Goal: Transaction & Acquisition: Register for event/course

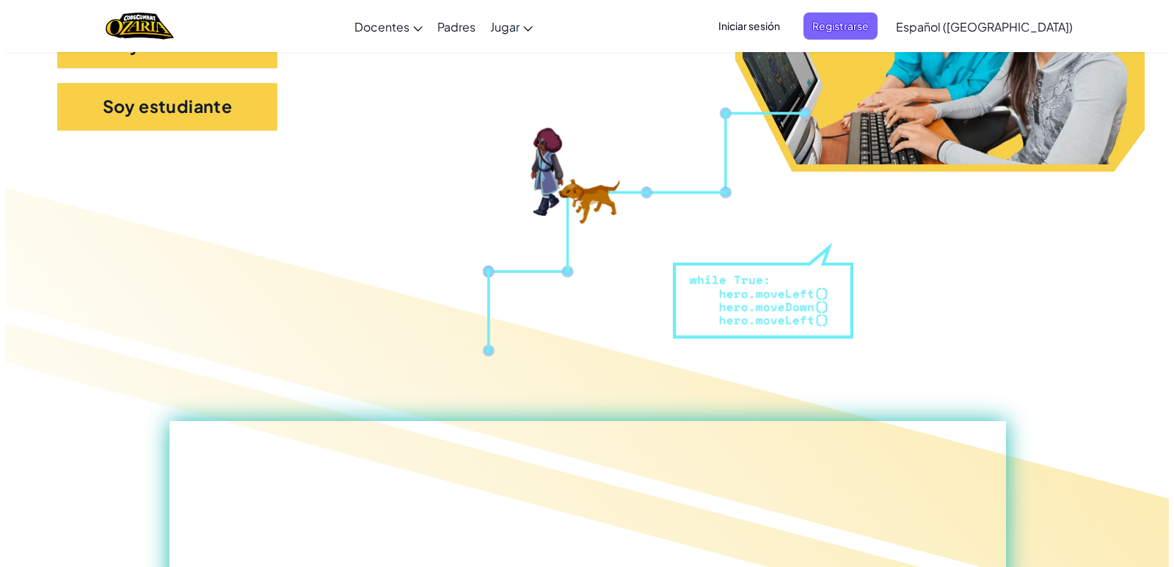
scroll to position [73, 0]
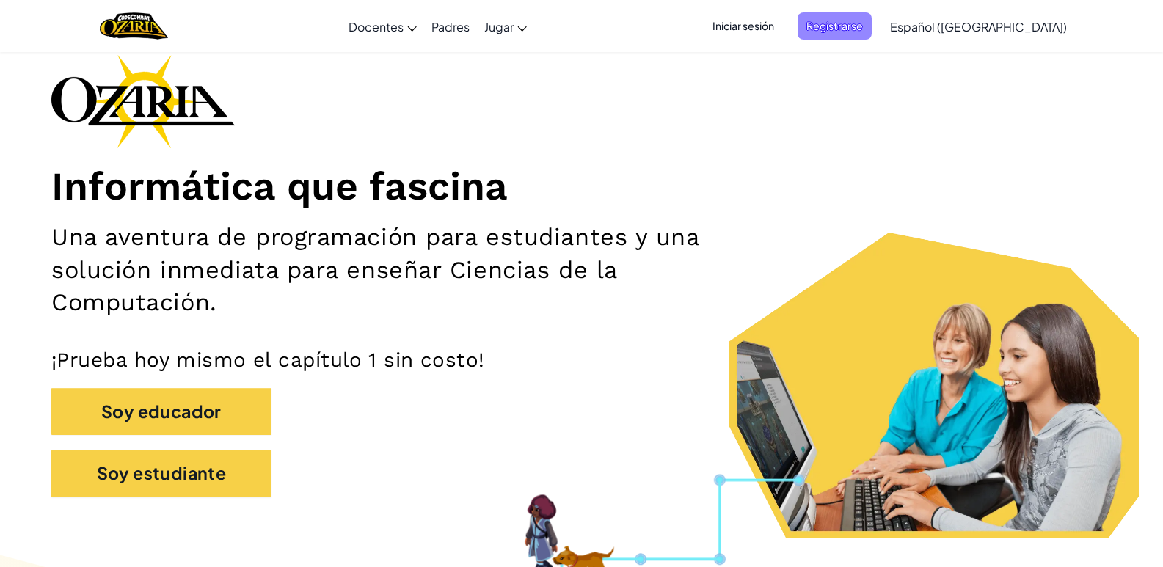
click at [855, 22] on span "Registrarse" at bounding box center [834, 25] width 74 height 27
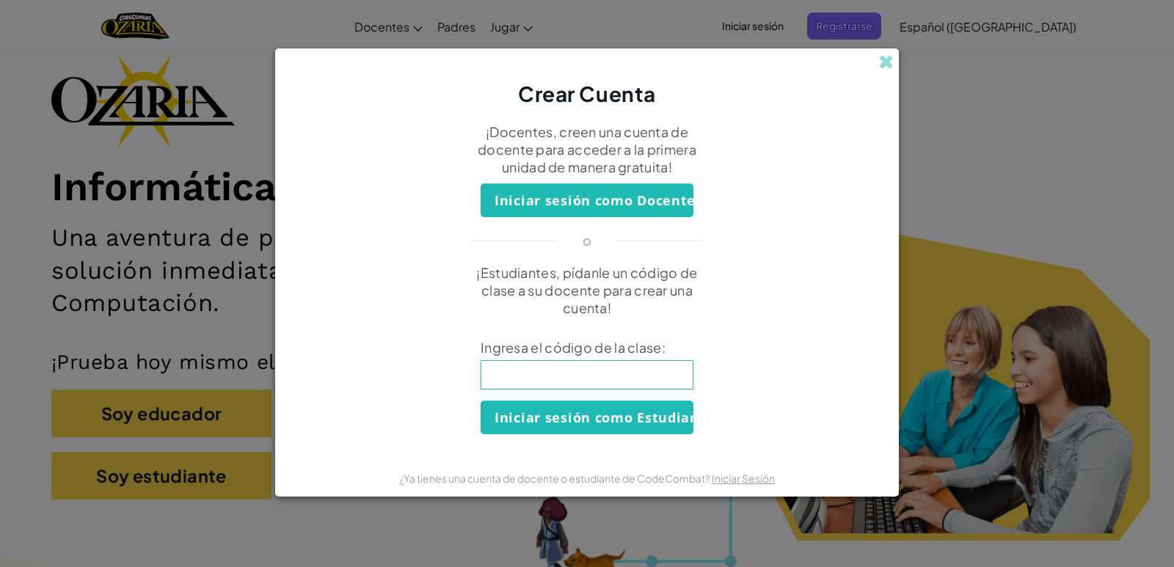
click at [597, 383] on input at bounding box center [586, 374] width 213 height 29
type input "CrashPinkGlass"
click at [579, 413] on button "Iniciar sesión como Estudiante" at bounding box center [586, 417] width 213 height 34
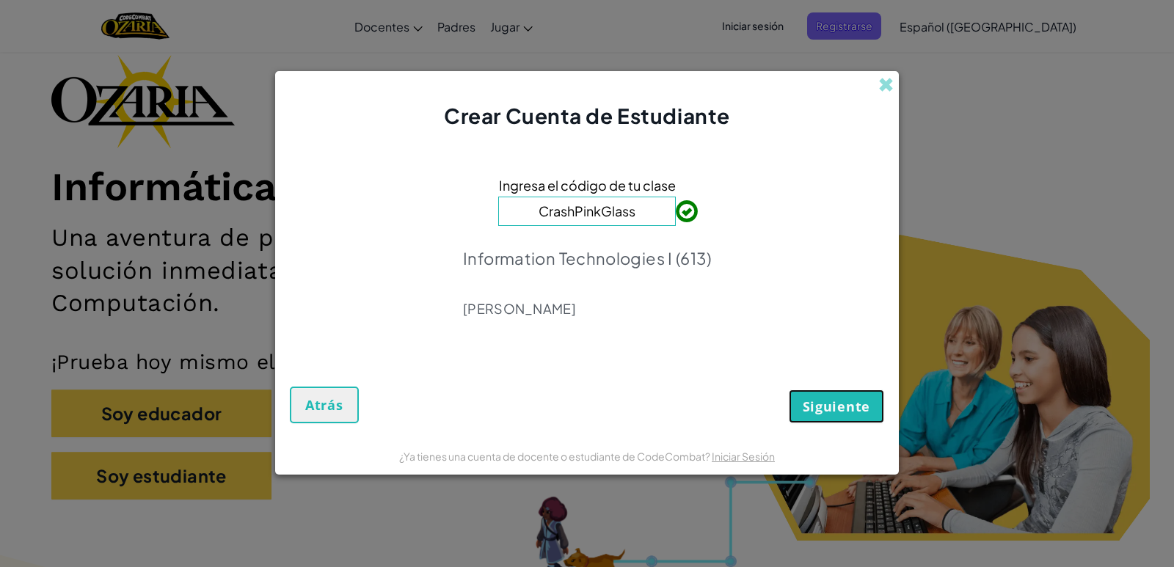
click at [833, 412] on span "Siguiente" at bounding box center [835, 407] width 67 height 18
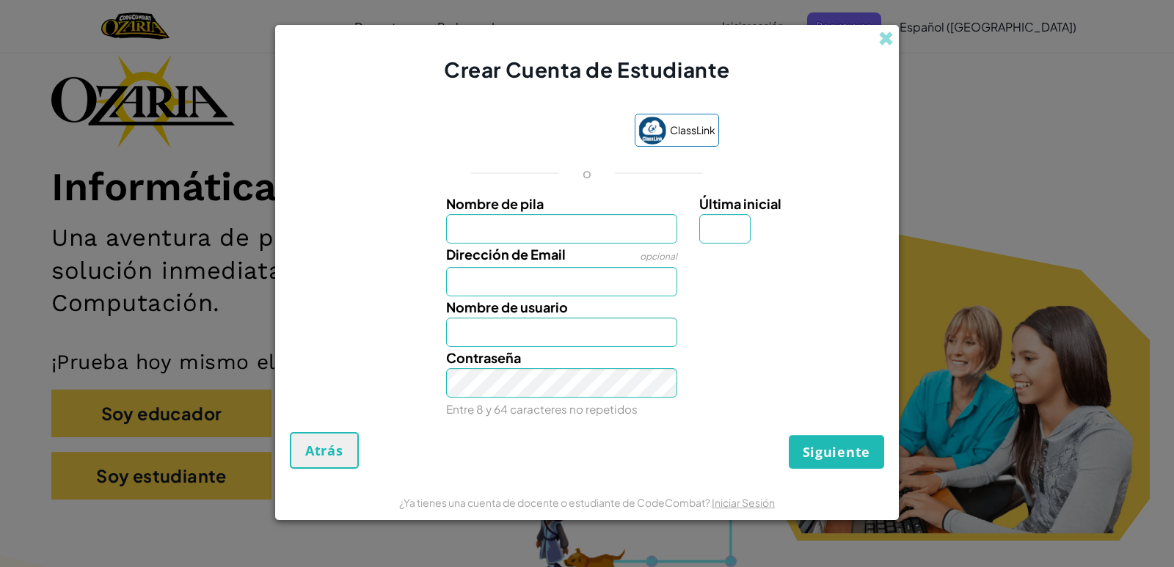
click at [561, 237] on input "Nombre de pila" at bounding box center [562, 228] width 232 height 29
type input "s"
type input "Santiago"
click at [720, 231] on input "Última inicial" at bounding box center [724, 228] width 51 height 29
type input "Santiago"
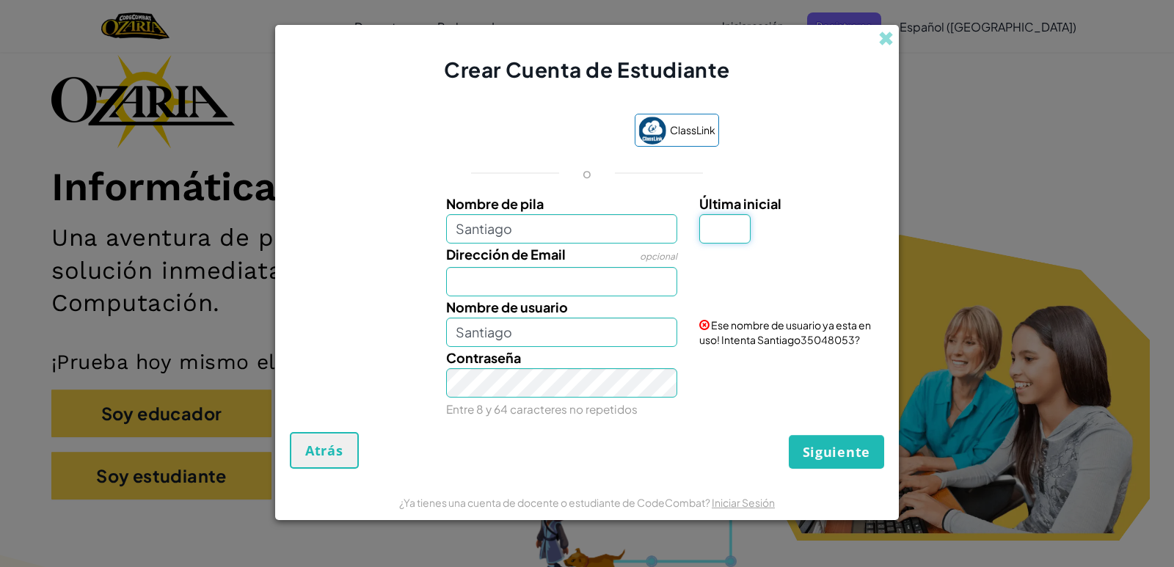
type input "a"
type input "A"
type input "SantiagoA"
click at [579, 285] on input "Dirección de Email" at bounding box center [562, 281] width 232 height 29
type input "[EMAIL_ADDRESS][DOMAIN_NAME]"
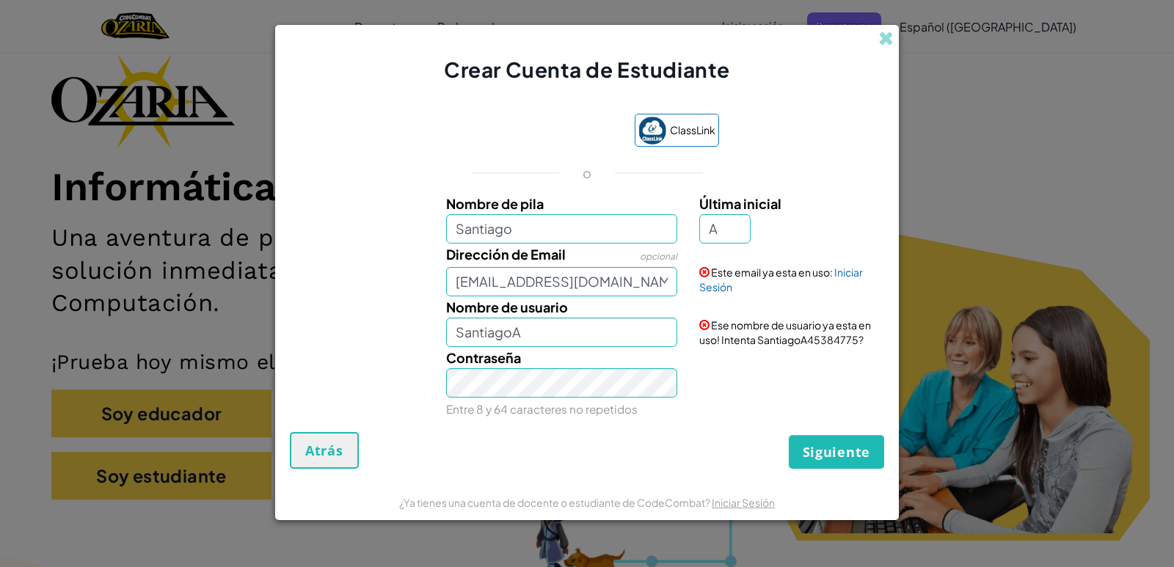
click at [566, 347] on div "Contraseña Entre 8 y 64 caracteres no repetidos" at bounding box center [562, 383] width 254 height 73
click at [551, 340] on input "SantiagoA" at bounding box center [562, 332] width 232 height 29
click at [838, 274] on link "Iniciar Sesión" at bounding box center [781, 280] width 164 height 28
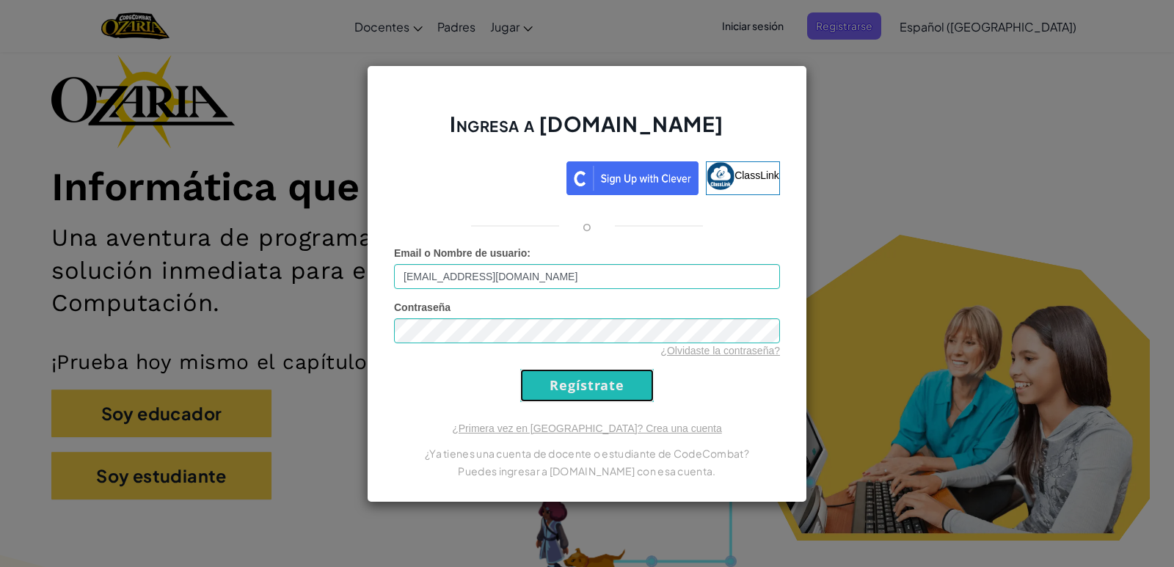
click at [616, 392] on input "Regístrate" at bounding box center [586, 385] width 133 height 33
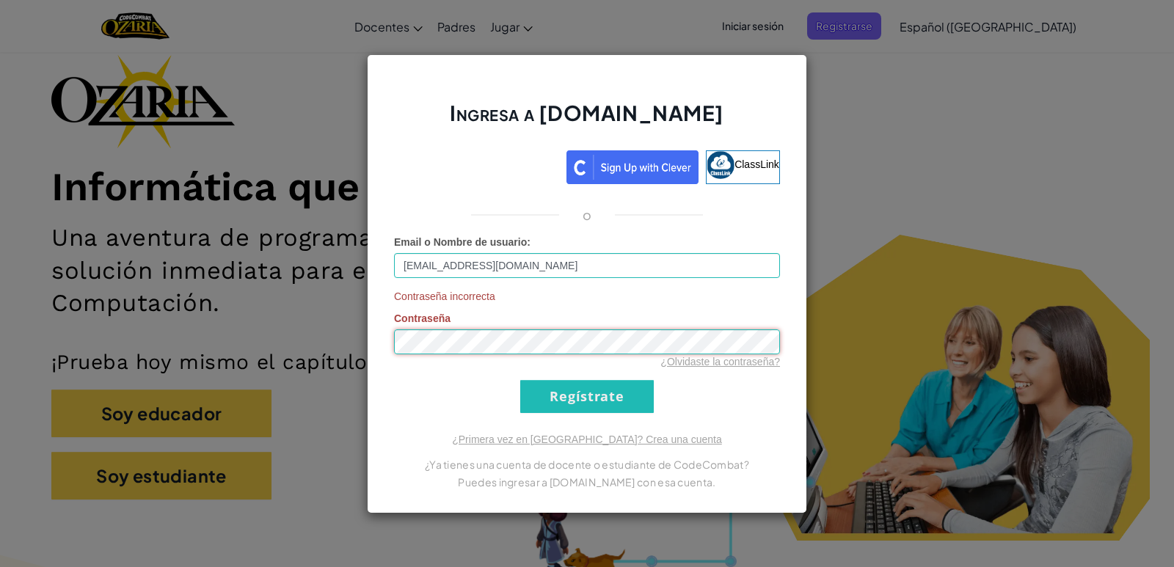
click at [350, 343] on div "Ingresa a [DOMAIN_NAME] ClassLink o Email o Nombre de usuario : [EMAIL_ADDRESS]…" at bounding box center [587, 283] width 1174 height 567
click at [319, 340] on div "Ingresa a [DOMAIN_NAME] ClassLink o Email o Nombre de usuario : [EMAIL_ADDRESS]…" at bounding box center [587, 283] width 1174 height 567
click at [520, 380] on input "Regístrate" at bounding box center [586, 396] width 133 height 33
